Goal: Find specific page/section: Find specific page/section

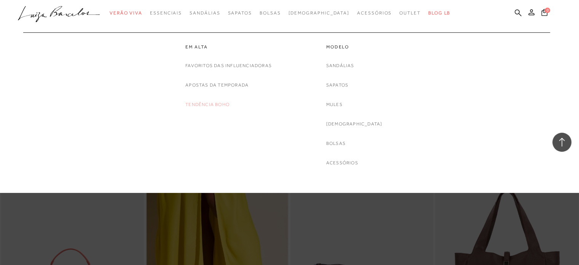
click at [210, 106] on link "Tendência Boho" at bounding box center [207, 105] width 44 height 8
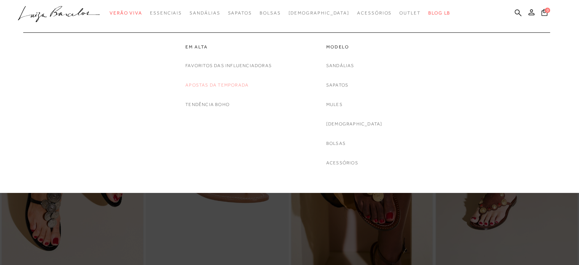
click at [202, 81] on link "Apostas da Temporada" at bounding box center [216, 85] width 63 height 8
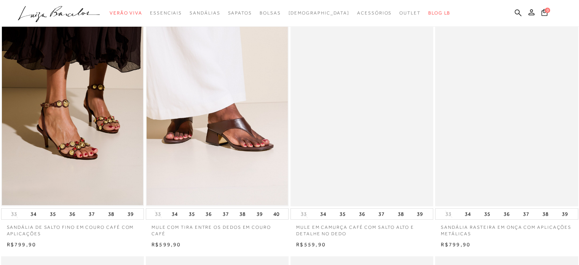
scroll to position [190, 0]
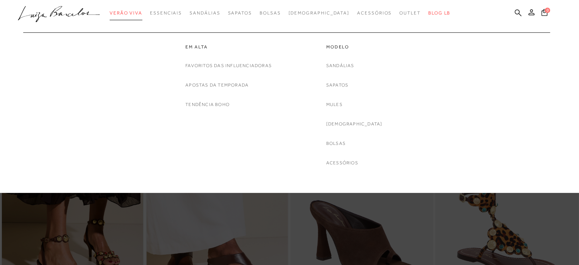
click at [142, 11] on span "Verão Viva" at bounding box center [126, 12] width 33 height 5
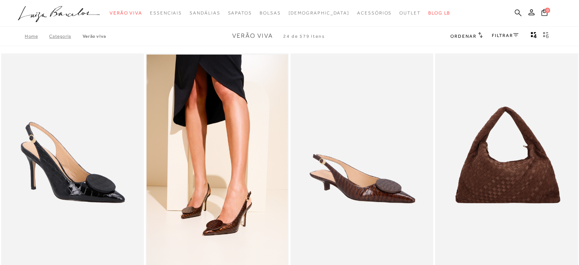
click at [518, 12] on icon at bounding box center [518, 12] width 7 height 7
paste input "130101031"
type input "130101031"
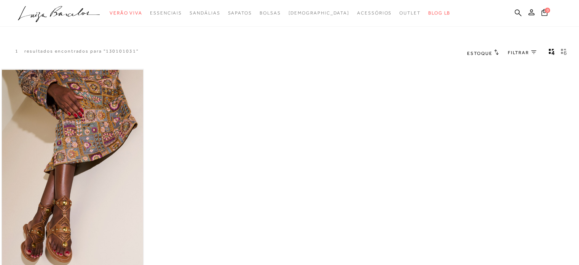
click at [85, 193] on img at bounding box center [72, 176] width 141 height 212
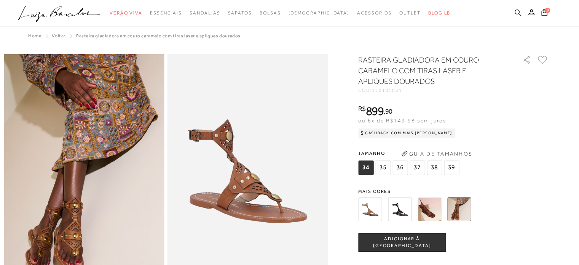
click at [521, 9] on icon at bounding box center [518, 12] width 7 height 7
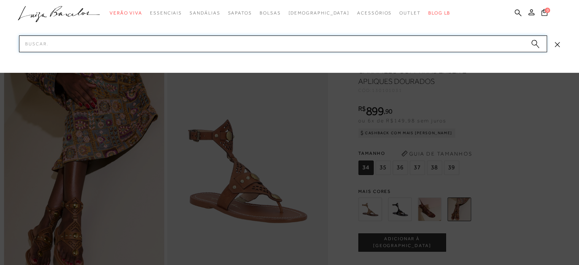
paste input "130101042"
type input "130101042"
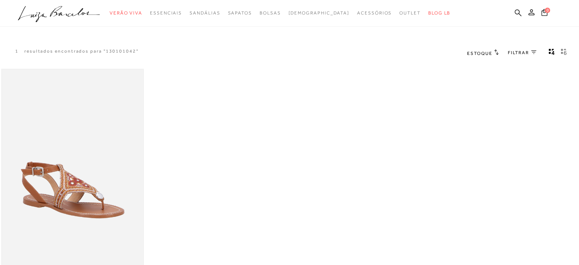
click at [93, 169] on img at bounding box center [72, 176] width 141 height 212
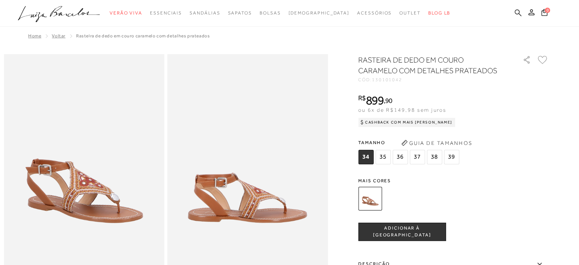
click at [520, 12] on icon at bounding box center [518, 12] width 7 height 7
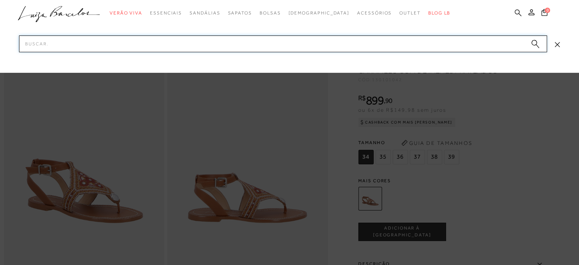
paste input "123502353"
type input "123502353"
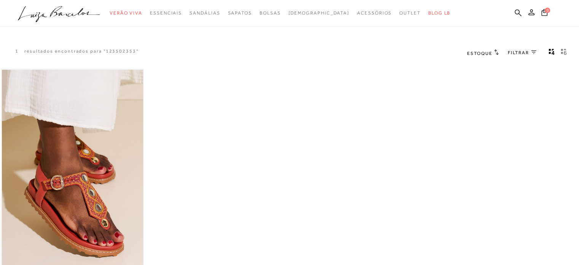
click at [88, 221] on img at bounding box center [72, 176] width 141 height 212
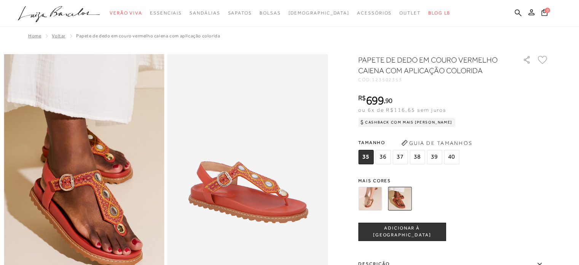
click at [523, 13] on ul ".a{fill-rule:evenodd;} Verão Viva Em alta Favoritos das Influenciadoras Apostas…" at bounding box center [284, 13] width 532 height 14
click at [520, 13] on icon at bounding box center [518, 12] width 7 height 7
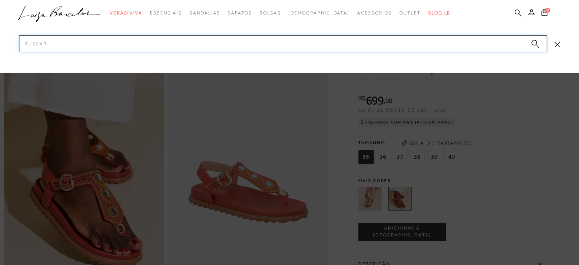
paste input "777712886"
type input "777712886"
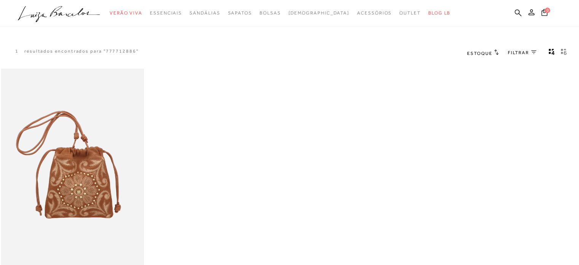
click at [83, 177] on img at bounding box center [72, 176] width 141 height 212
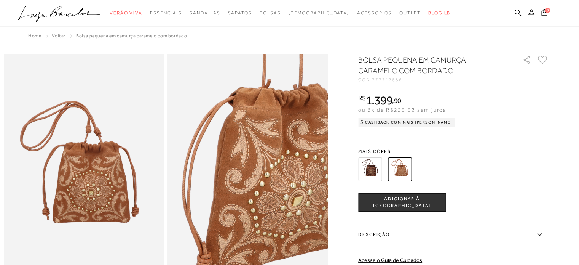
click at [472, 19] on ul ".a{fill-rule:evenodd;} Verão Viva Em alta Favoritos das Influenciadoras Apostas…" at bounding box center [284, 13] width 532 height 14
click at [520, 14] on icon at bounding box center [518, 12] width 7 height 7
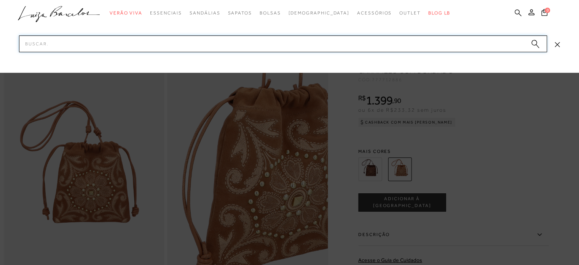
paste input "137200241"
type input "137200241"
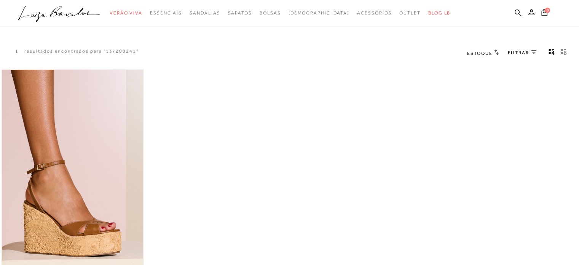
click at [52, 218] on img at bounding box center [72, 176] width 141 height 212
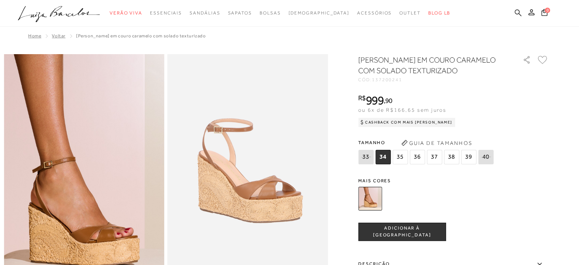
click at [518, 10] on icon at bounding box center [518, 12] width 7 height 7
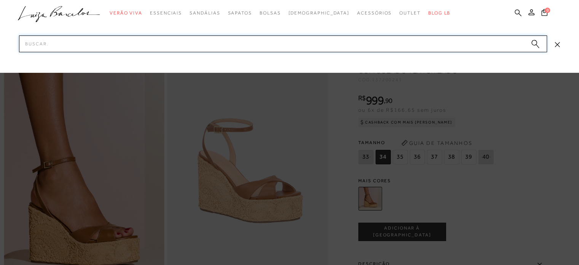
paste input "777712956"
type input "777712956"
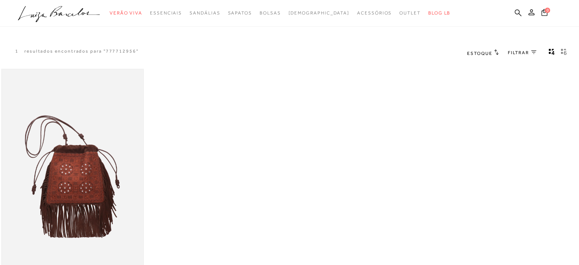
click at [100, 170] on img at bounding box center [72, 176] width 141 height 212
